Goal: Check status: Check status

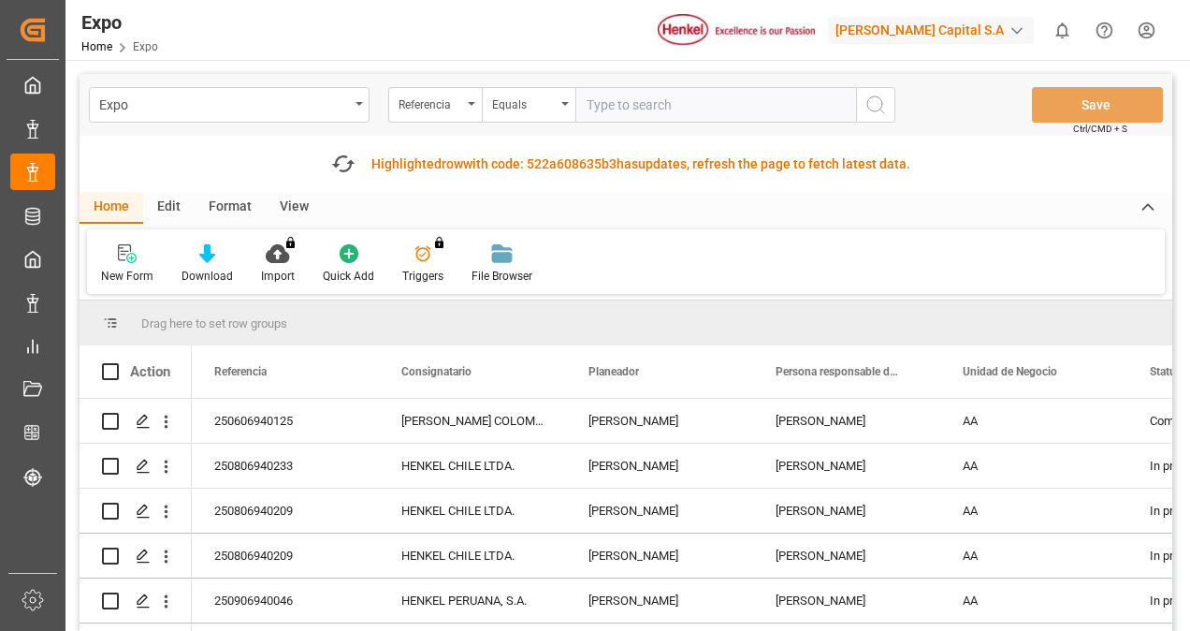
click at [612, 100] on input "text" at bounding box center [716, 105] width 281 height 36
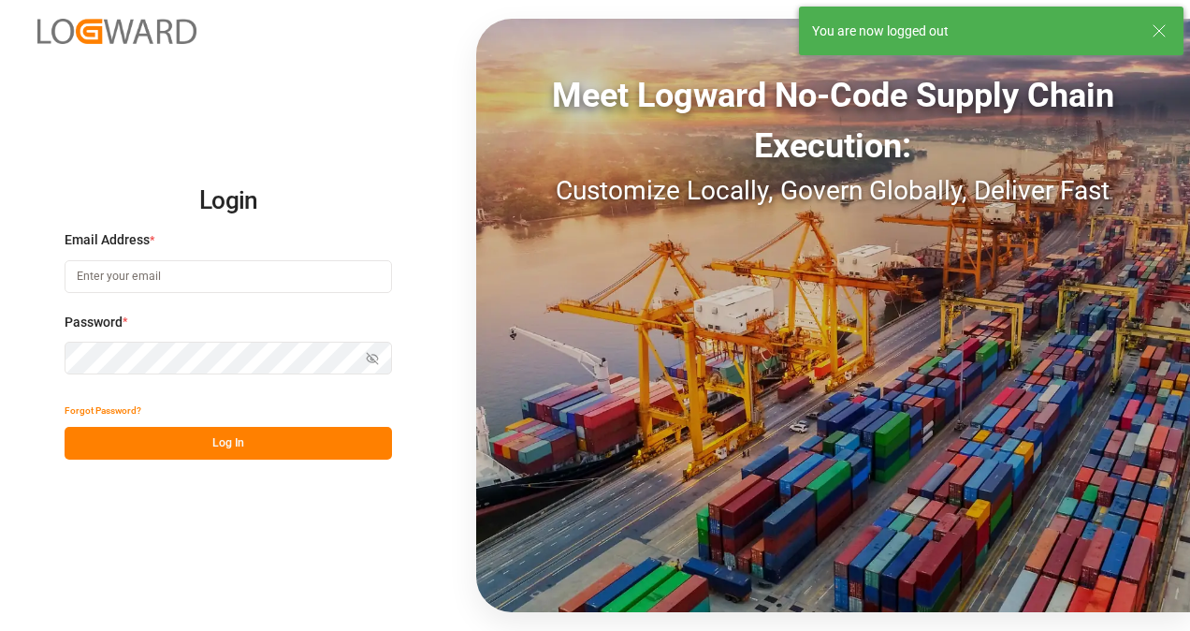
click at [202, 275] on input at bounding box center [229, 276] width 328 height 33
type input "[EMAIL_ADDRESS][DOMAIN_NAME]"
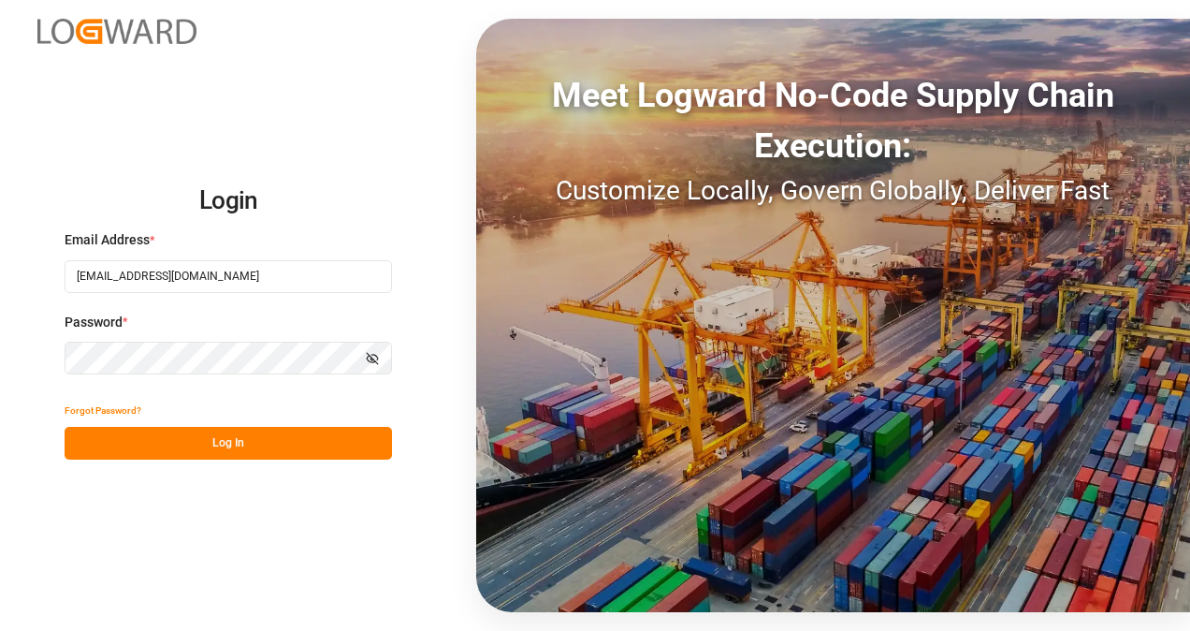
click at [373, 354] on icon "button" at bounding box center [372, 358] width 13 height 13
click at [300, 439] on button "Log In" at bounding box center [229, 443] width 328 height 33
drag, startPoint x: 240, startPoint y: 278, endPoint x: -4, endPoint y: 235, distance: 247.1
click at [0, 235] on html "Login Email Address * [EMAIL_ADDRESS][DOMAIN_NAME] Password * Hide password For…" at bounding box center [595, 315] width 1190 height 631
click at [192, 281] on input at bounding box center [229, 276] width 328 height 33
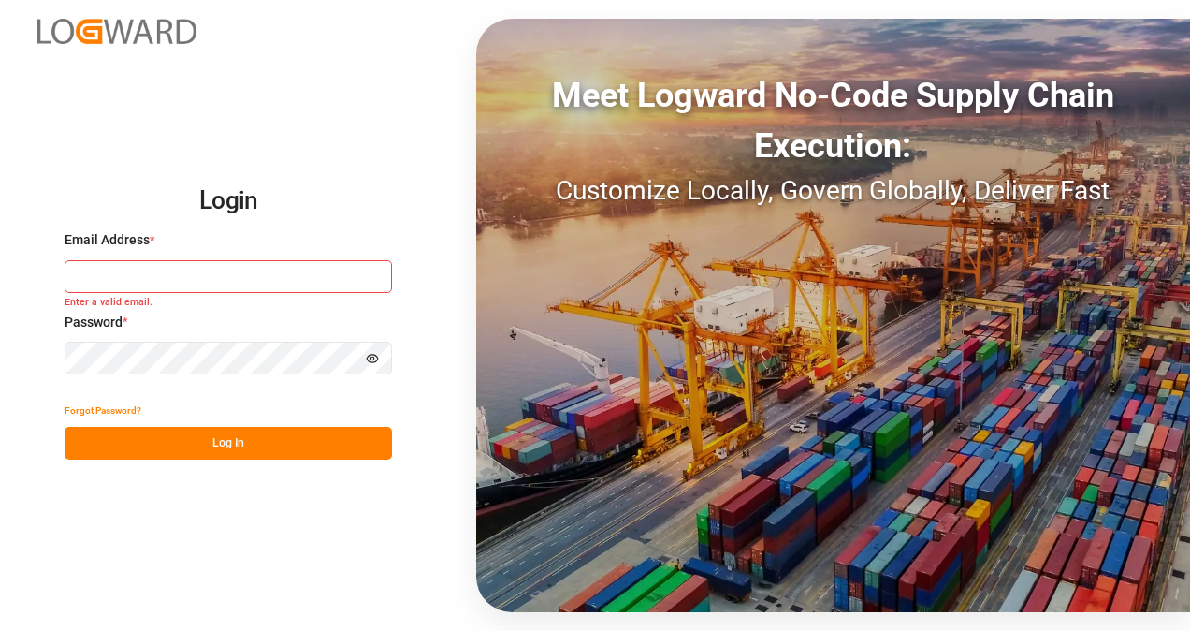
type input "l"
click at [103, 283] on input "l" at bounding box center [229, 276] width 328 height 33
click at [154, 268] on input at bounding box center [229, 276] width 328 height 33
type input "[EMAIL_ADDRESS][DOMAIN_NAME]"
drag, startPoint x: 263, startPoint y: 279, endPoint x: 0, endPoint y: 273, distance: 263.0
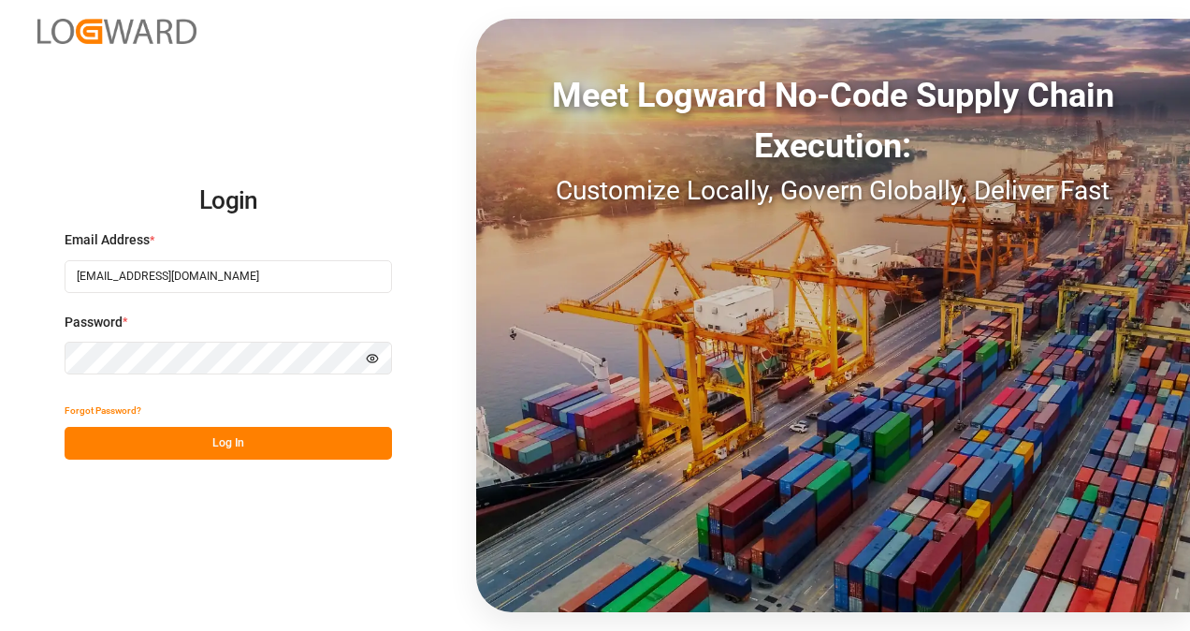
click at [0, 273] on html "Login Email Address * [EMAIL_ADDRESS][DOMAIN_NAME] Password * Hide password For…" at bounding box center [595, 315] width 1190 height 631
type input "[PERSON_NAME]"
drag, startPoint x: 168, startPoint y: 271, endPoint x: -4, endPoint y: 273, distance: 172.2
click at [0, 273] on html "Login Email Address * [PERSON_NAME] Enter a valid email. Password * Hide passwo…" at bounding box center [595, 315] width 1190 height 631
type input "[PERSON_NAME][EMAIL_ADDRESS][PERSON_NAME][PERSON_NAME][DOMAIN_NAME]"
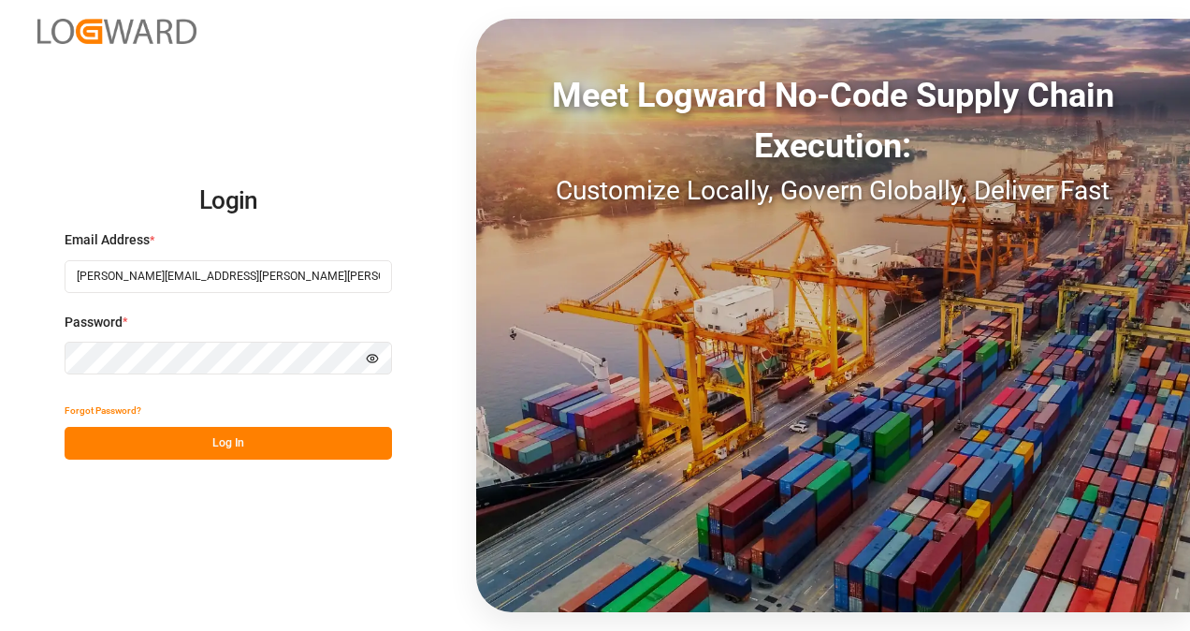
click at [241, 445] on button "Log In" at bounding box center [229, 443] width 328 height 33
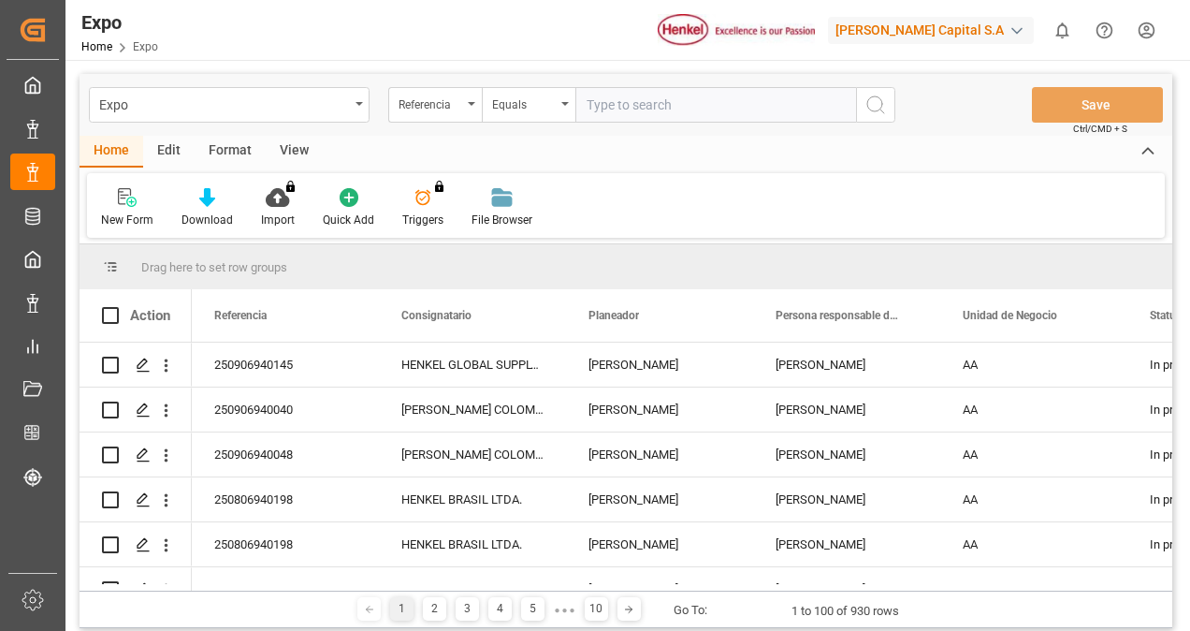
click at [696, 104] on input "text" at bounding box center [716, 105] width 281 height 36
type input "250606940123"
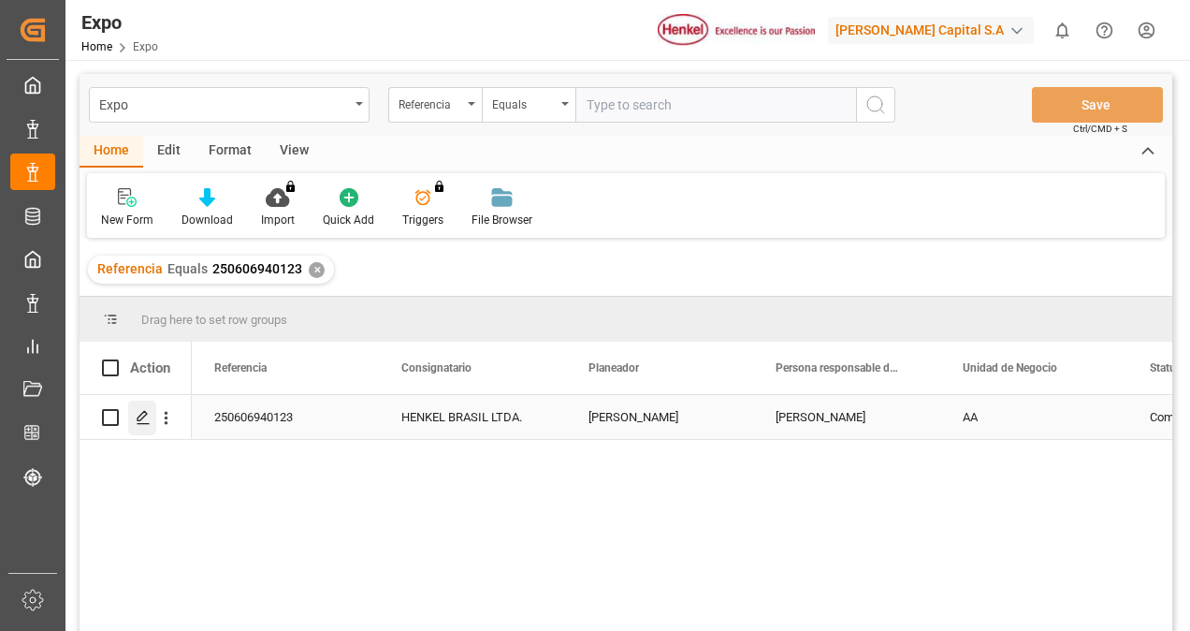
click at [142, 426] on div "Press SPACE to select this row." at bounding box center [142, 418] width 28 height 35
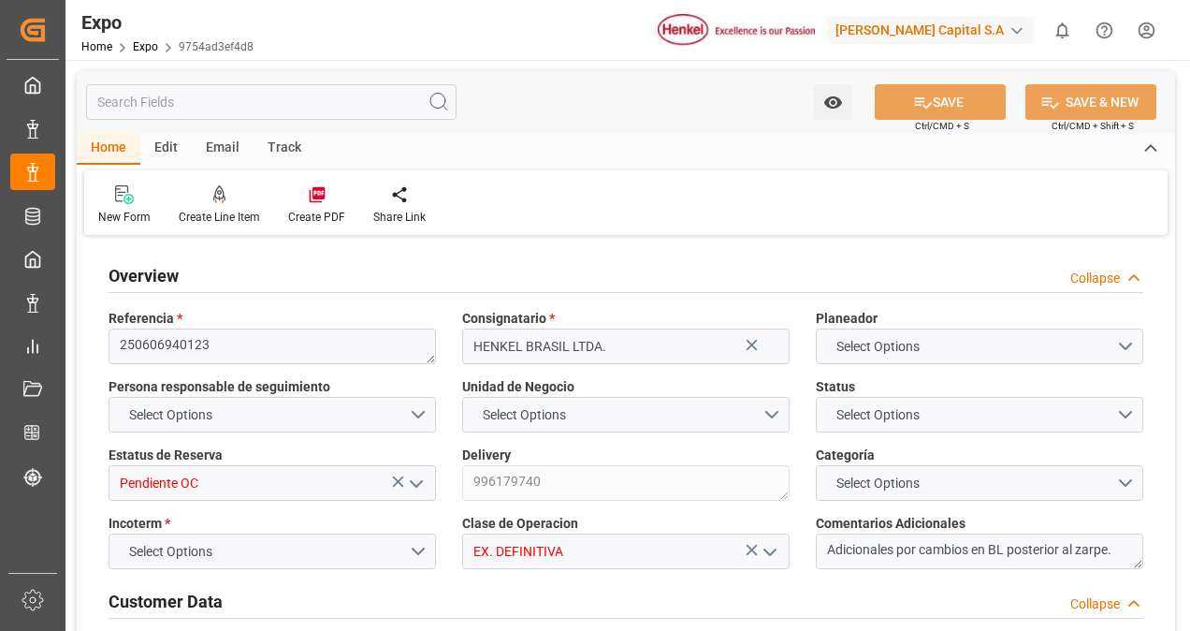
type input "18895"
type input "11454.474"
type input "18"
type input "9400083"
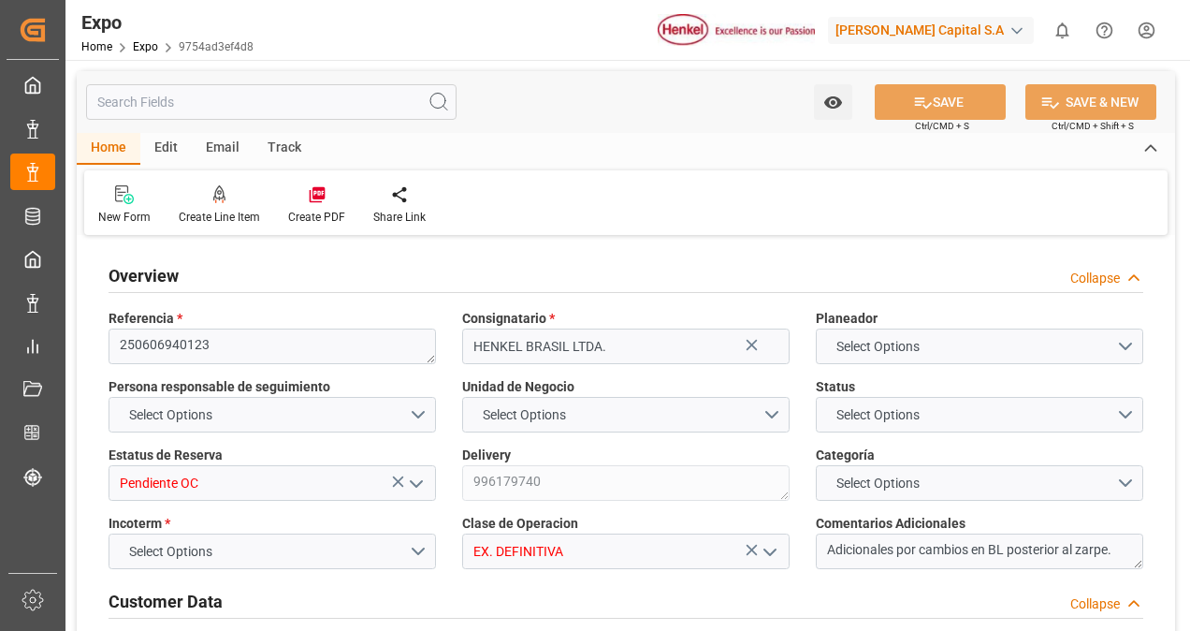
type input "9400083"
type input "MXATM"
type input "BRSSZ"
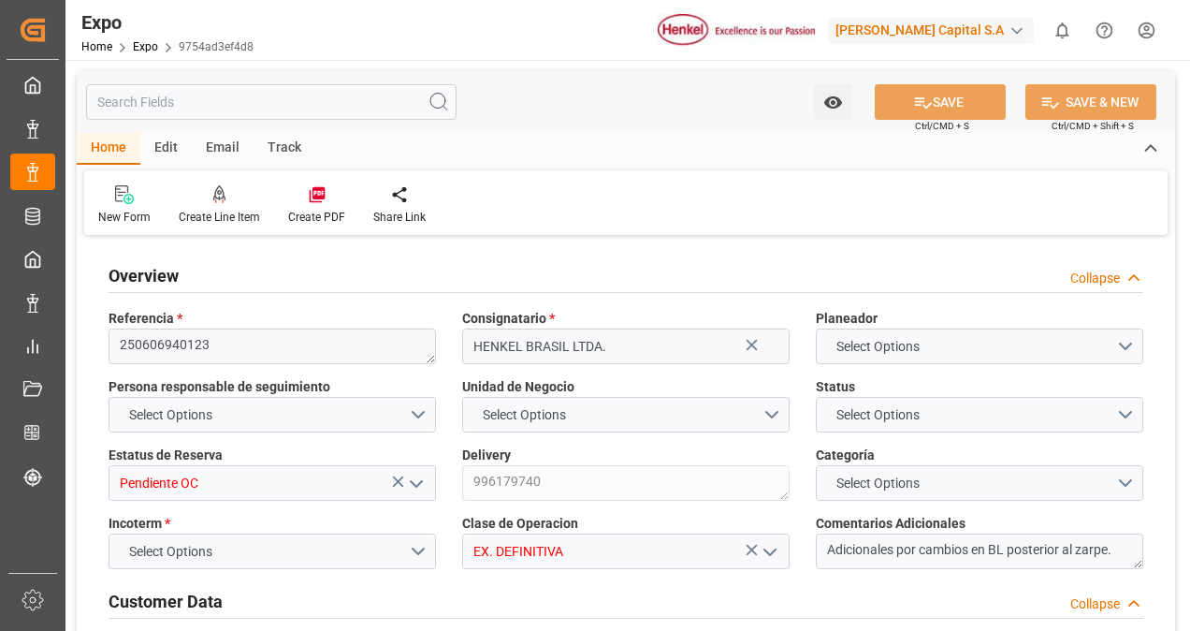
type input "4578355549"
type input "9400083"
type input "[DATE]"
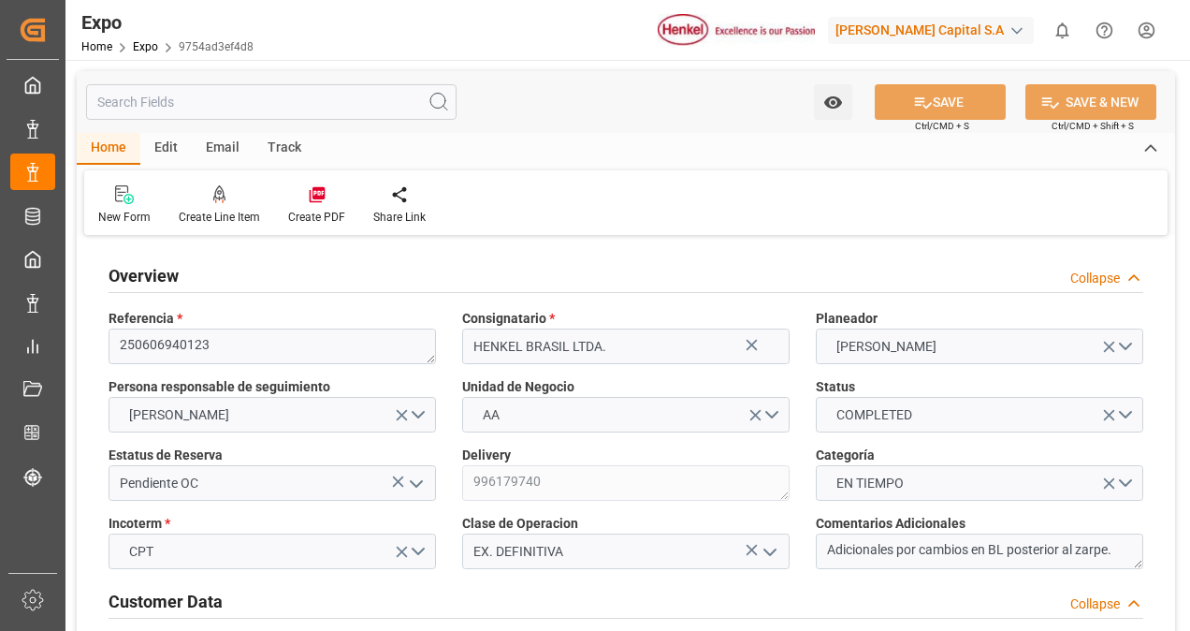
type input "[DATE]"
type input "[DATE] 00:00"
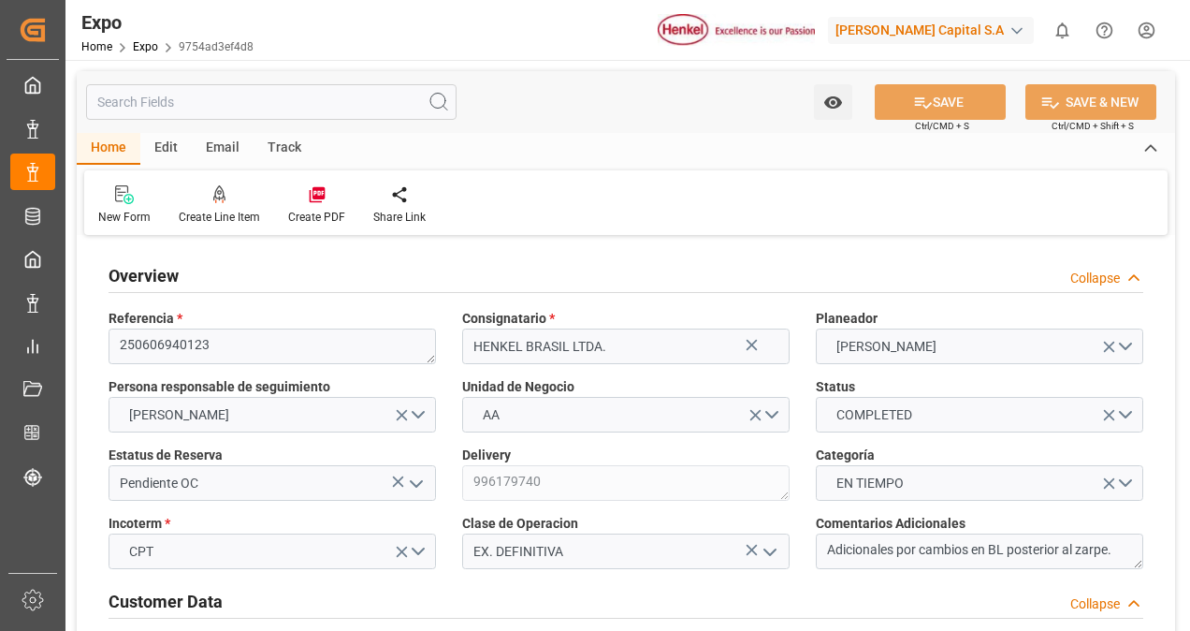
type input "[DATE]"
type input "[DATE] 11:15"
type input "[DATE]"
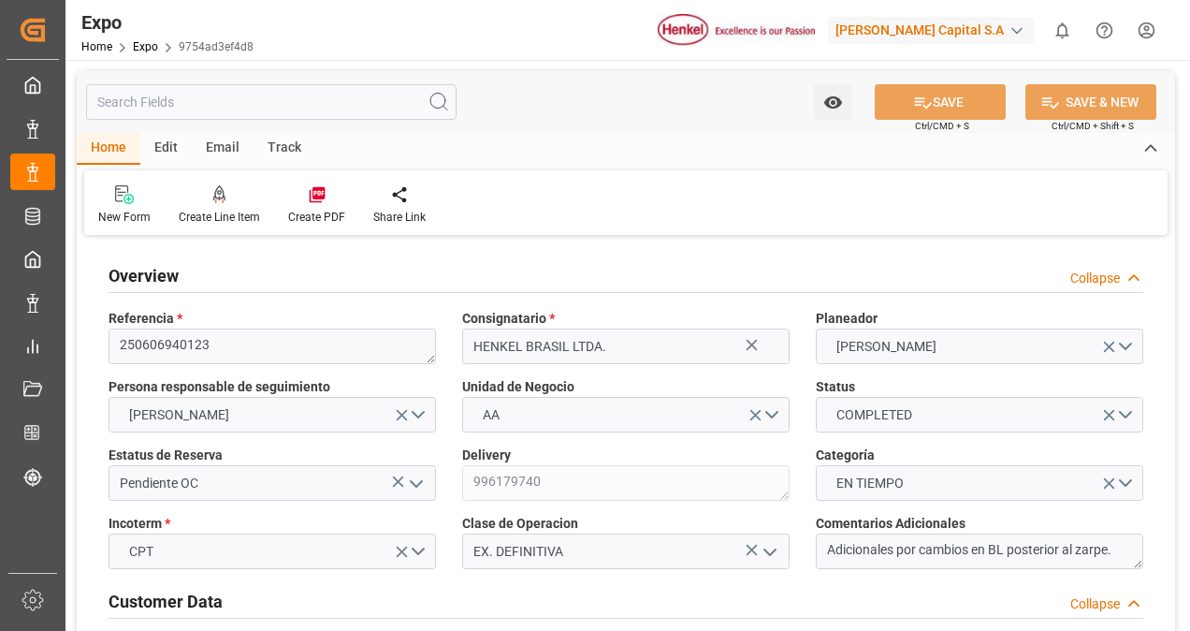
type input "[DATE]"
type input "[DATE] 00:00"
type input "[DATE]"
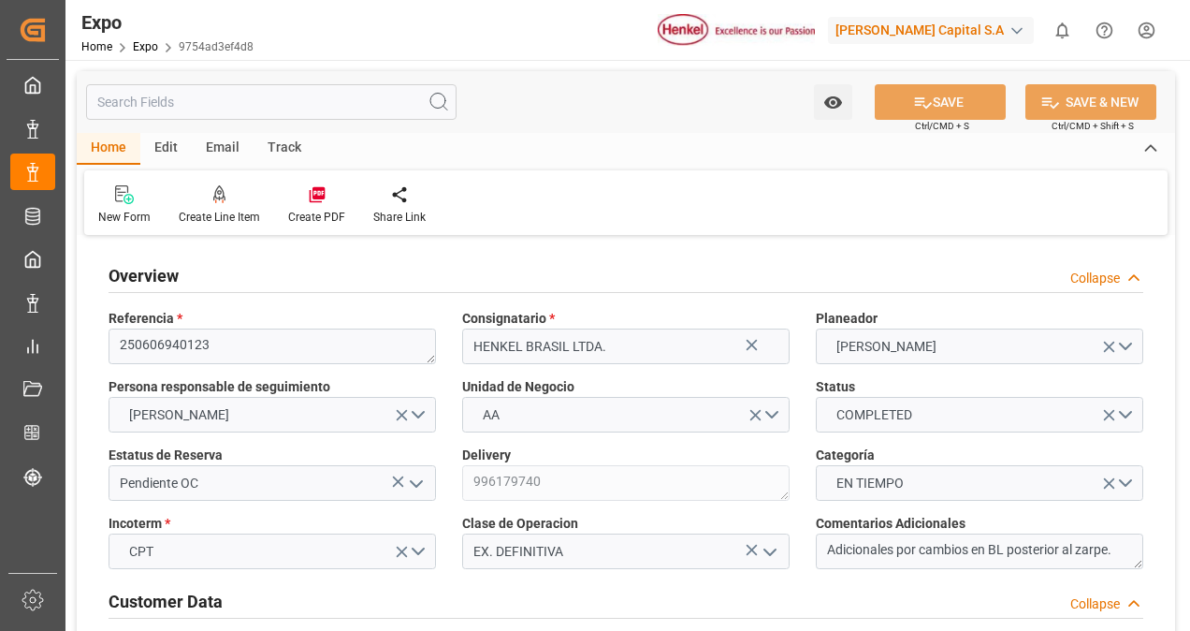
type input "[DATE] 17:36"
type input "[DATE] 19:00"
type input "[DATE] 00:00"
type input "[DATE]"
type input "[DATE] 22:42"
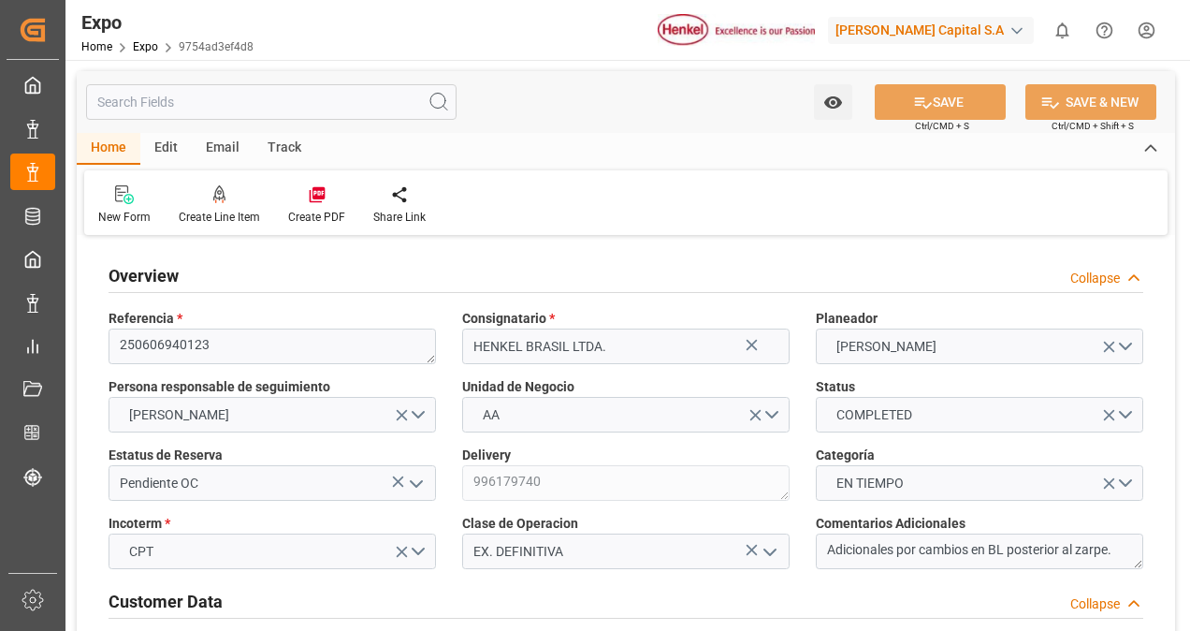
type input "[DATE]"
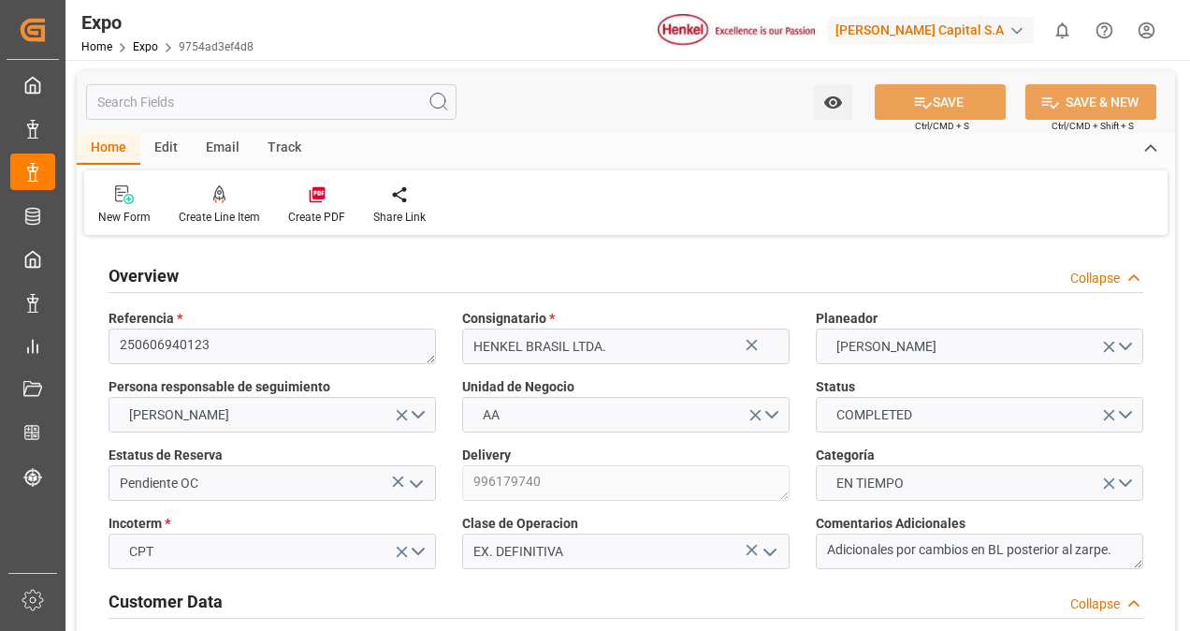
type input "[DATE] 14:38"
type input "[DATE] 12:02"
type input "[DATE] 16:46"
type input "[DATE] 17:57"
type input "[DATE] 19:00"
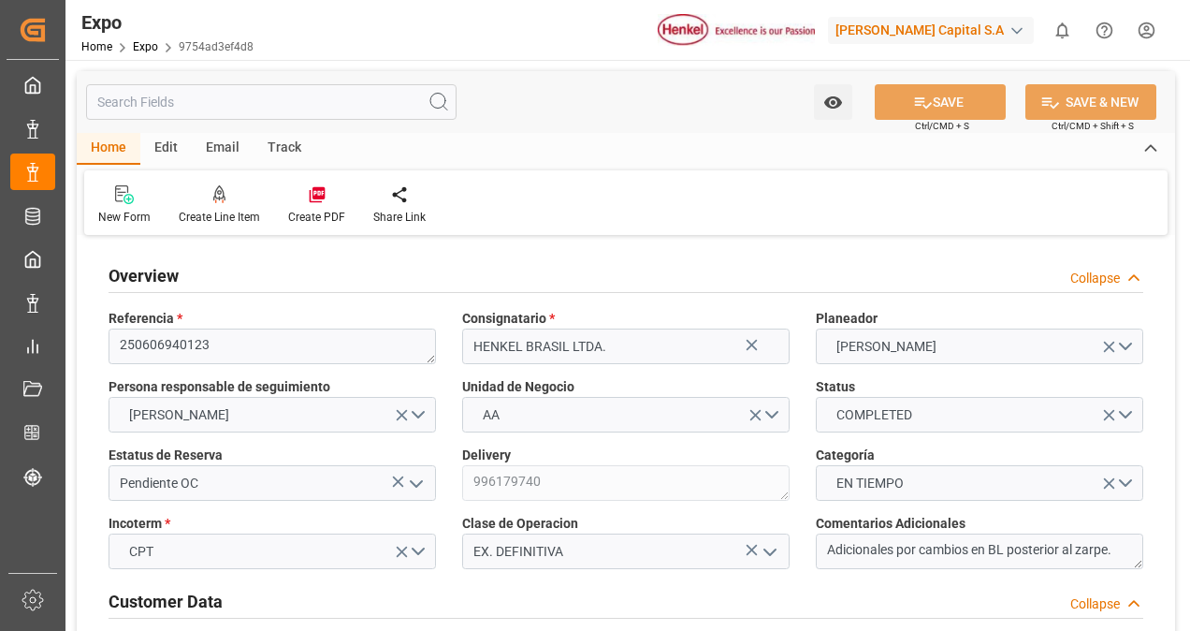
type input "[DATE] 22:38"
type input "[DATE] 11:22"
type input "[DATE] 22:42"
type input "[DATE] 11:22"
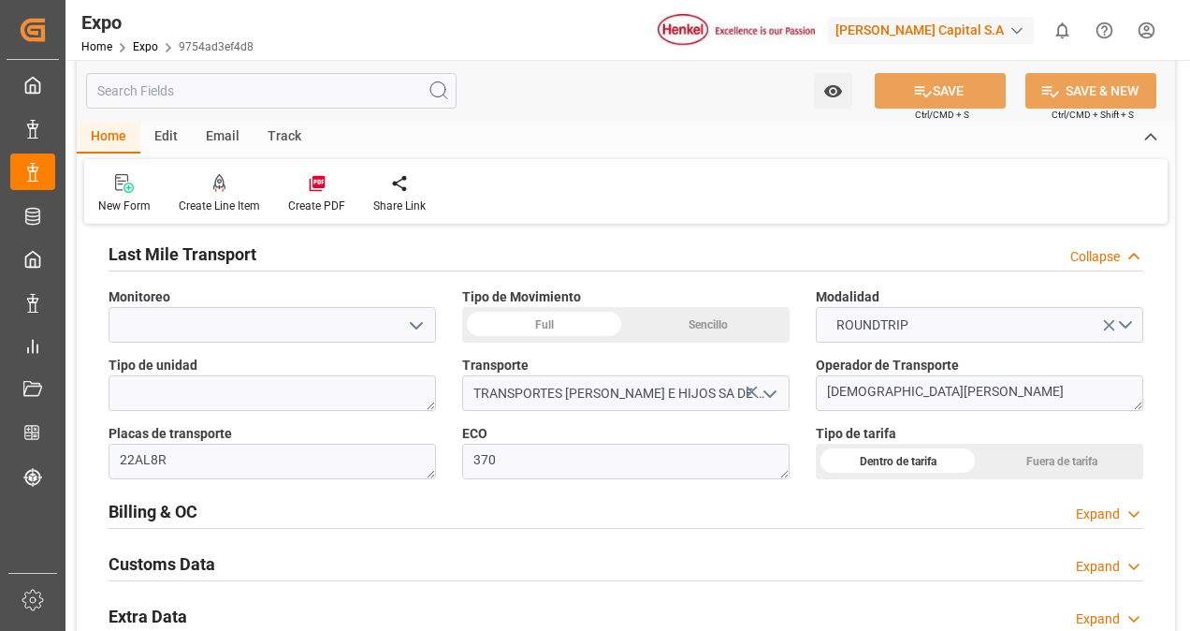
scroll to position [2901, 0]
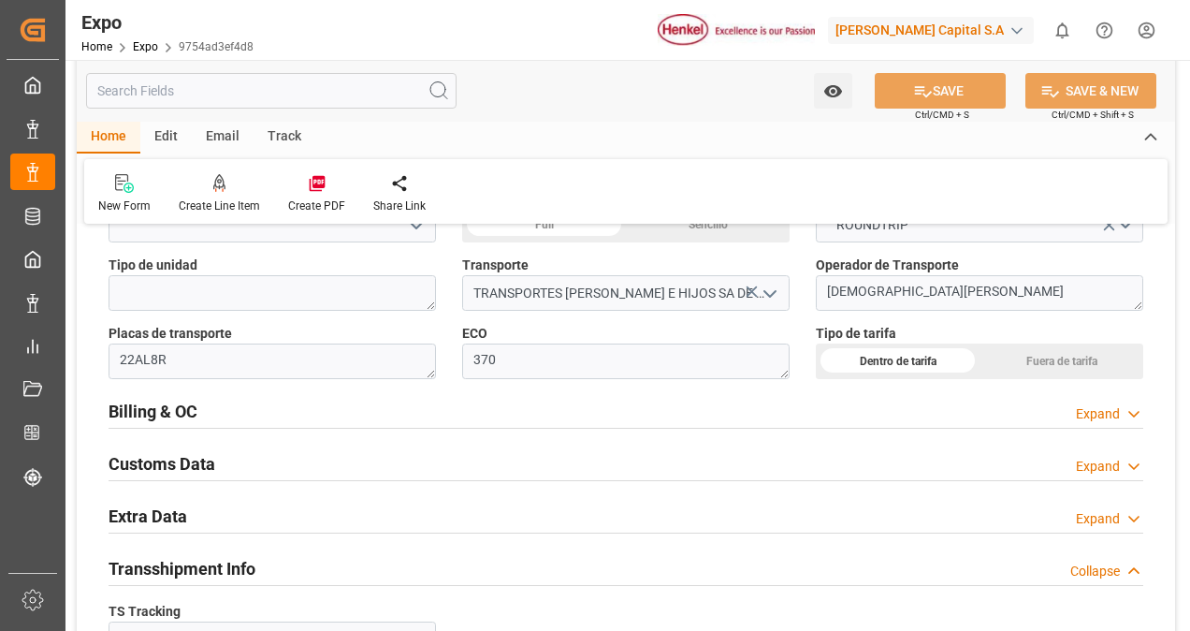
click at [1127, 412] on icon at bounding box center [1134, 414] width 19 height 20
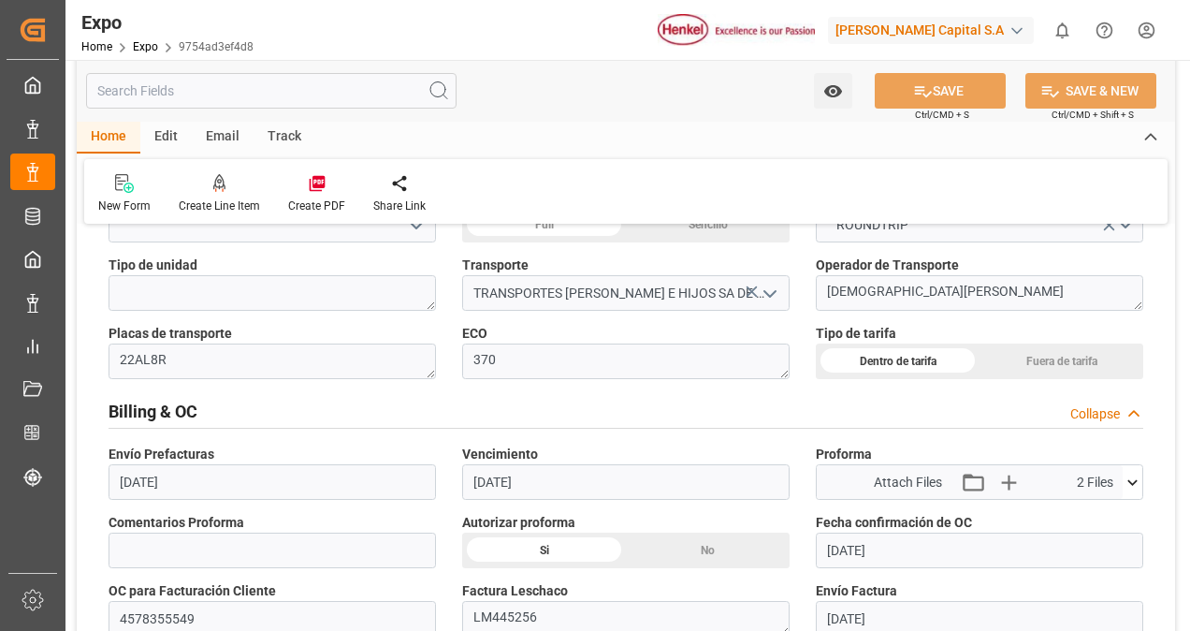
click at [1134, 475] on icon at bounding box center [1133, 483] width 20 height 20
click at [1124, 530] on icon at bounding box center [1123, 537] width 20 height 20
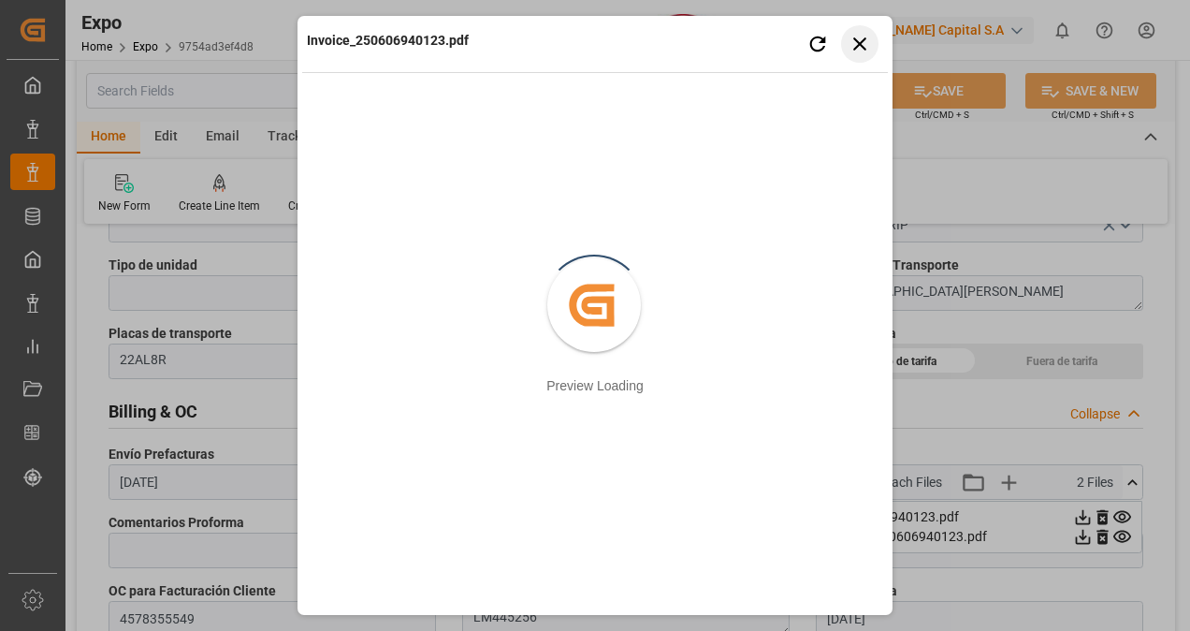
click at [872, 45] on button "Close preview" at bounding box center [859, 43] width 37 height 37
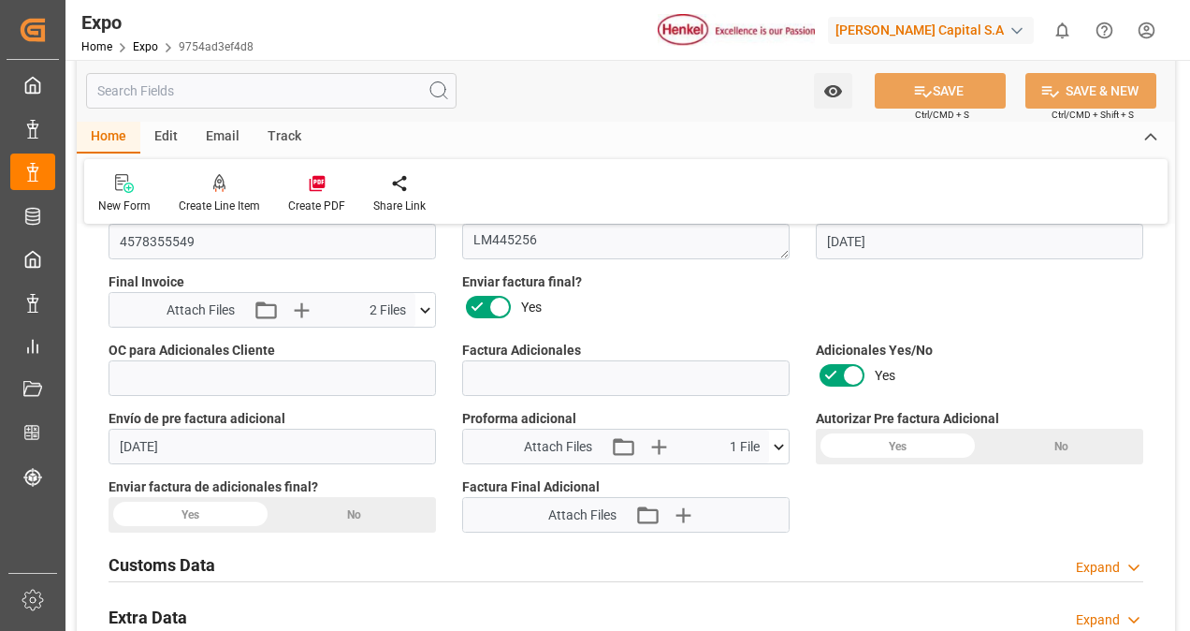
scroll to position [3281, 0]
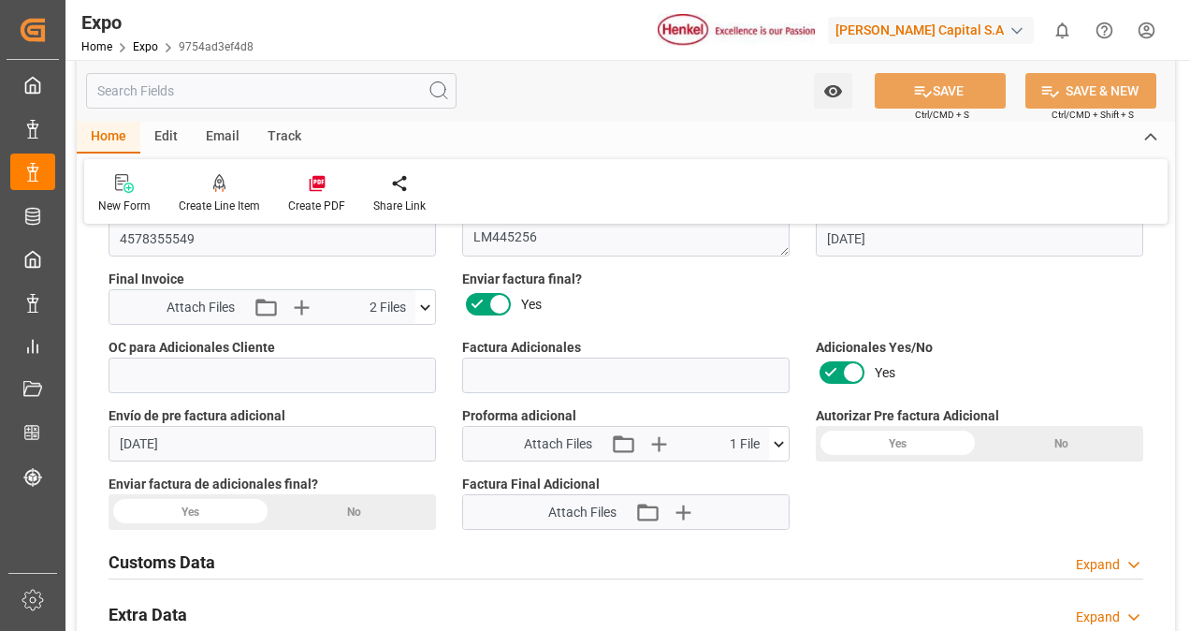
click at [762, 436] on div "Attach Files Attach existing file Upload new file 1 File" at bounding box center [616, 444] width 306 height 34
click at [772, 437] on icon at bounding box center [779, 444] width 20 height 20
click at [737, 474] on icon at bounding box center [729, 479] width 15 height 15
